Goal: Transaction & Acquisition: Subscribe to service/newsletter

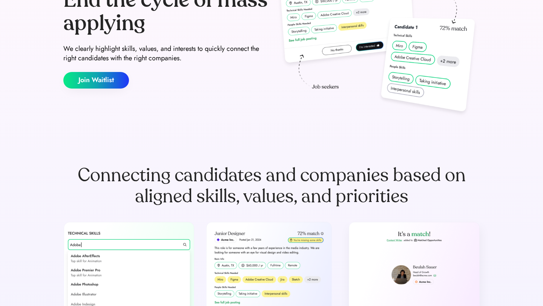
scroll to position [89, 0]
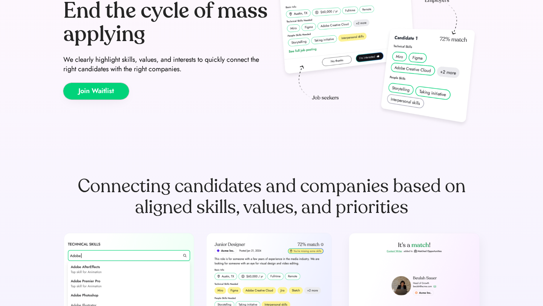
click at [114, 91] on button "Join Waitlist" at bounding box center [96, 91] width 66 height 17
